Goal: Navigation & Orientation: Find specific page/section

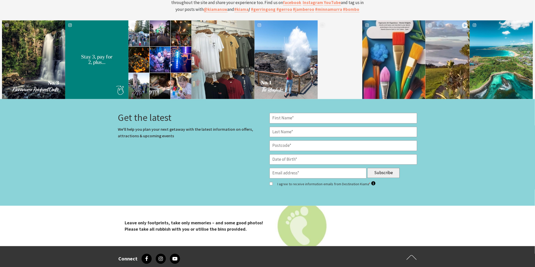
scroll to position [2115, 0]
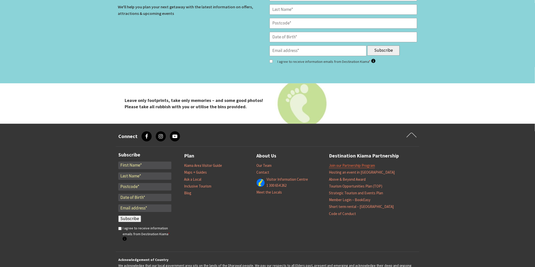
click at [349, 163] on link "Join our Partnership Program" at bounding box center [352, 165] width 46 height 5
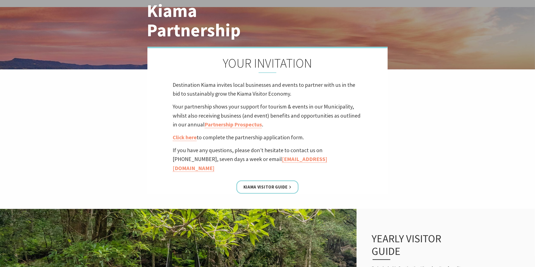
scroll to position [168, 0]
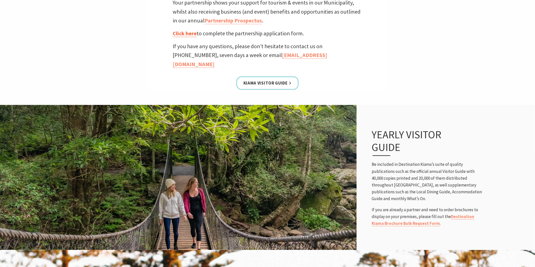
click at [186, 32] on link "Click here" at bounding box center [185, 33] width 24 height 7
